Goal: Transaction & Acquisition: Purchase product/service

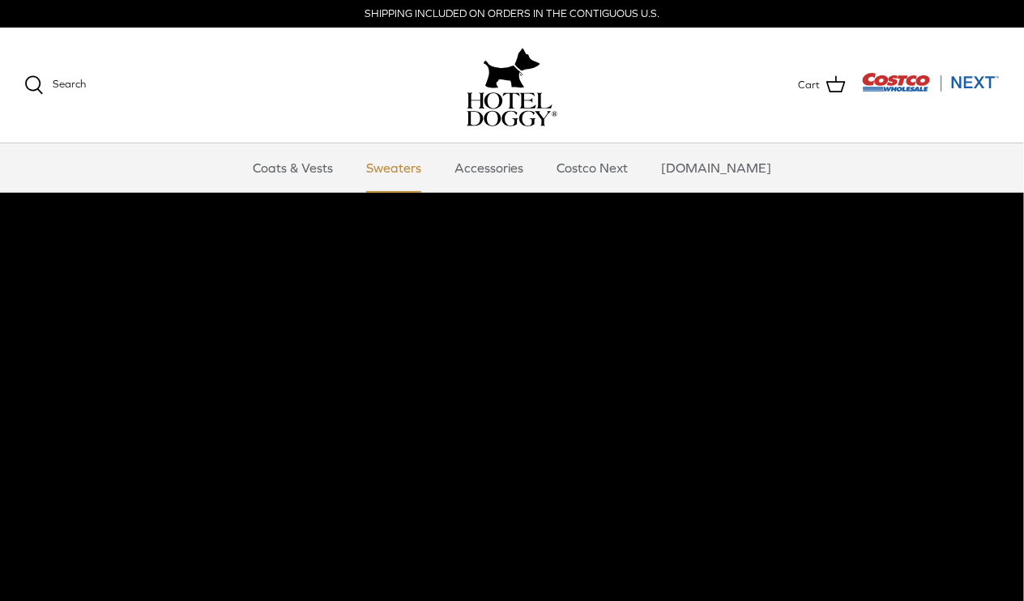
click at [426, 164] on link "Sweaters" at bounding box center [394, 167] width 84 height 49
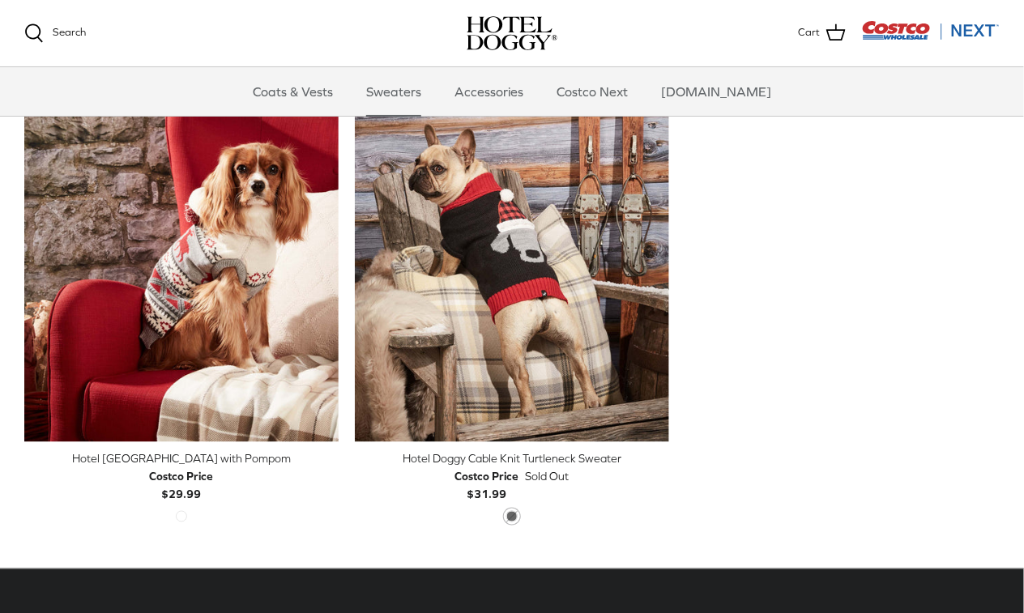
scroll to position [449, 0]
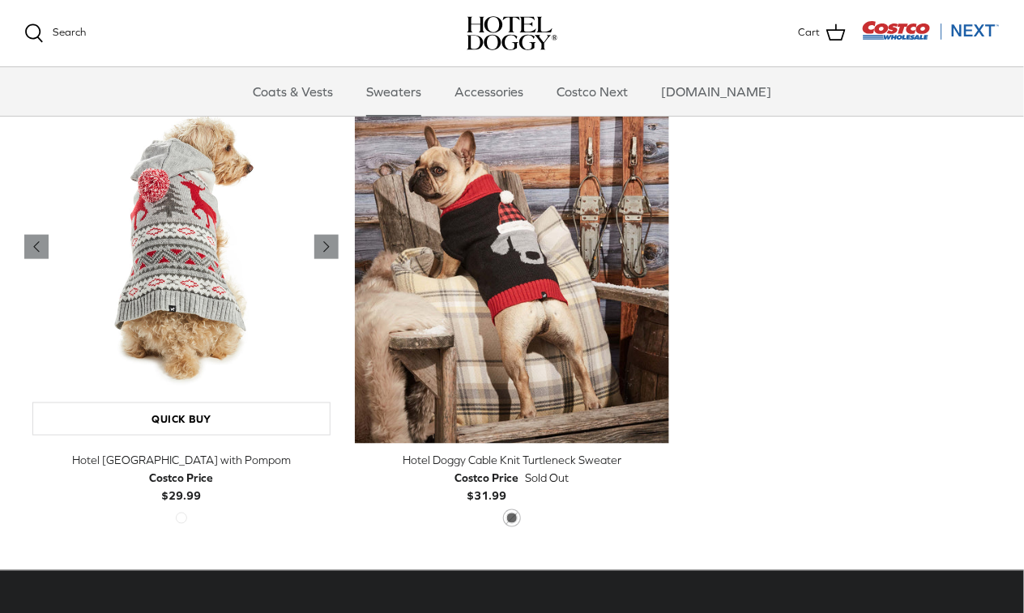
click at [241, 292] on img "Hotel Doggy Fair Isle Sweater with Pompom" at bounding box center [181, 247] width 314 height 393
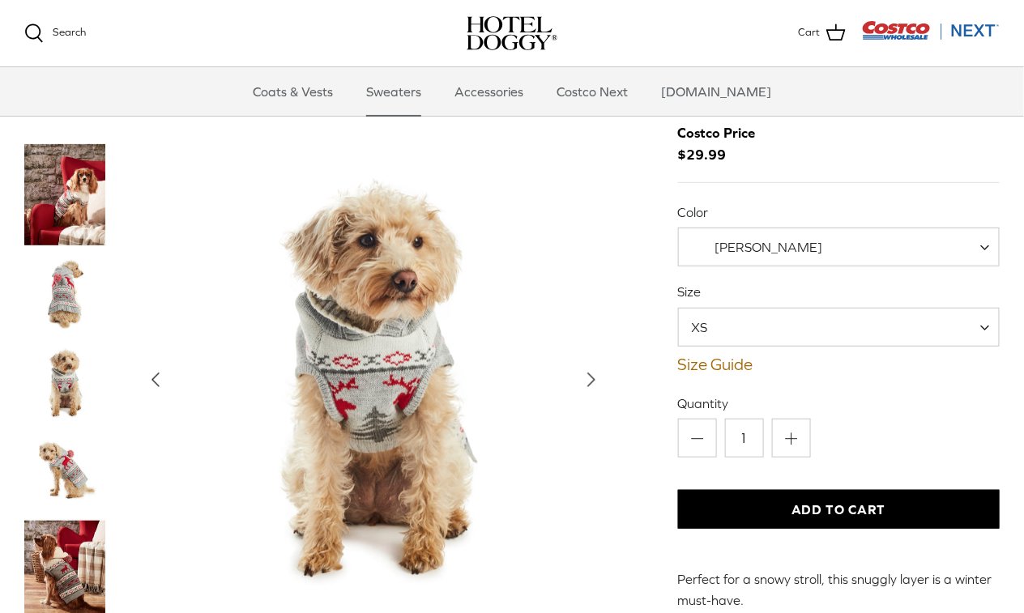
scroll to position [112, 0]
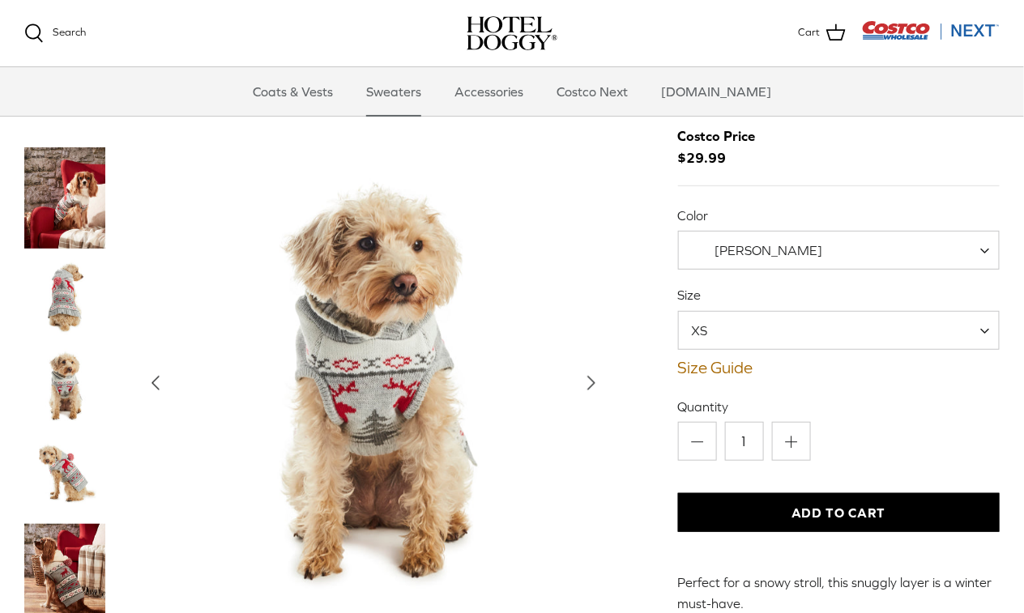
click at [980, 328] on span "XS" at bounding box center [839, 330] width 322 height 39
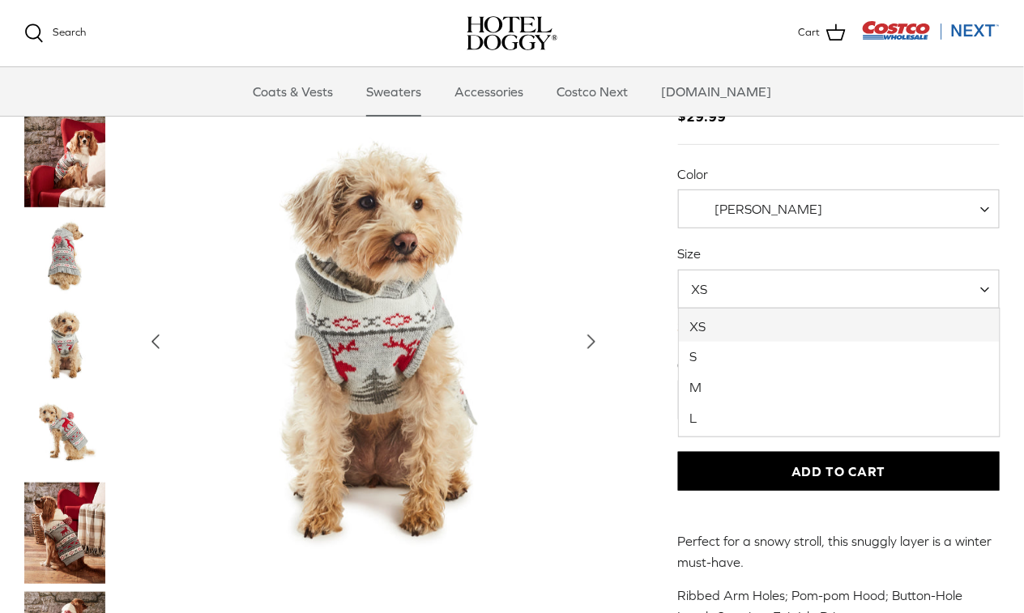
scroll to position [204, 0]
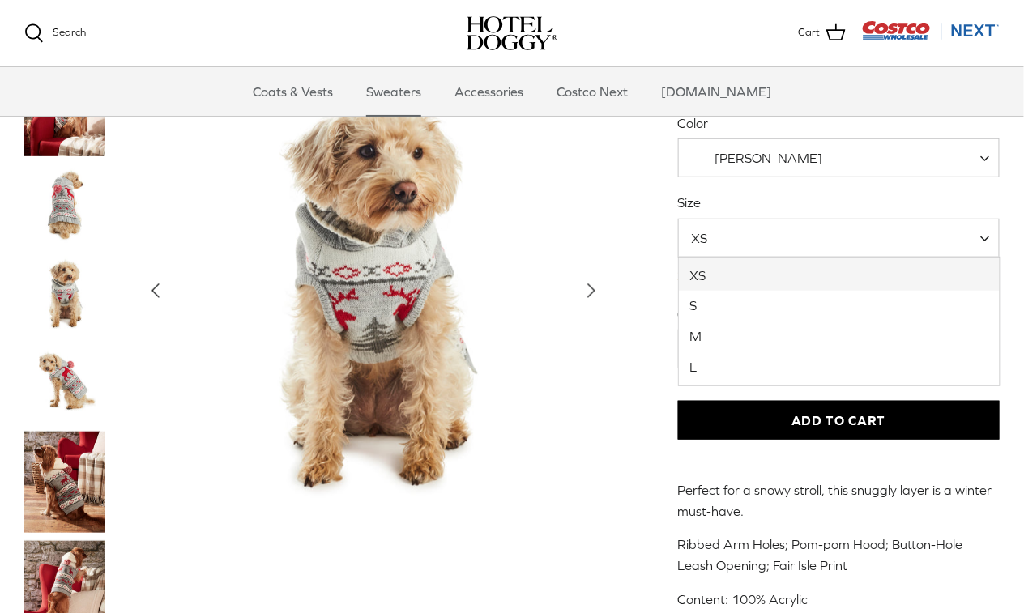
select select "L"
